Goal: Task Accomplishment & Management: Use online tool/utility

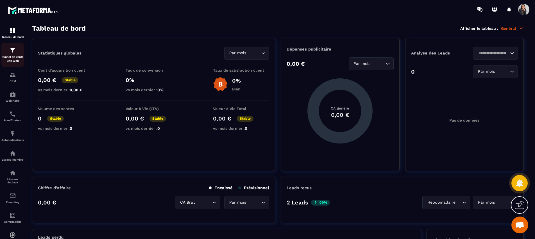
click at [9, 56] on p "Tunnel de vente Site web" at bounding box center [12, 59] width 22 height 8
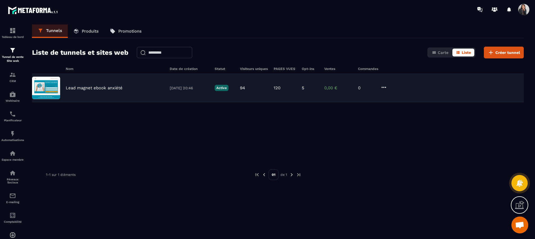
click at [51, 96] on img at bounding box center [46, 88] width 28 height 22
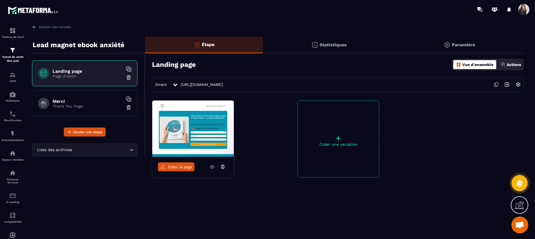
click at [186, 104] on img at bounding box center [192, 129] width 81 height 56
click at [213, 166] on icon at bounding box center [212, 166] width 5 height 5
click at [184, 167] on span "Éditer la page" at bounding box center [180, 167] width 24 height 4
